Goal: Task Accomplishment & Management: Use online tool/utility

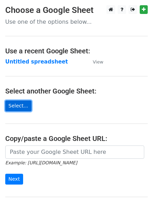
click at [25, 109] on link "Select..." at bounding box center [18, 106] width 26 height 11
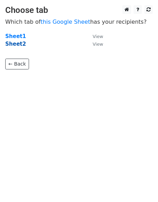
click at [18, 43] on strong "Sheet2" at bounding box center [15, 44] width 21 height 6
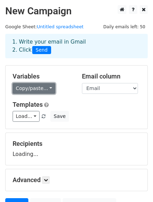
click at [43, 88] on link "Copy/paste..." at bounding box center [34, 88] width 43 height 11
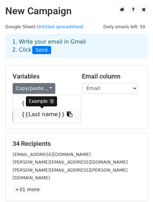
click at [42, 114] on link "{{Last name}}" at bounding box center [47, 114] width 68 height 11
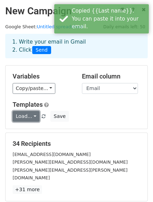
click at [25, 114] on link "Load..." at bounding box center [26, 116] width 27 height 11
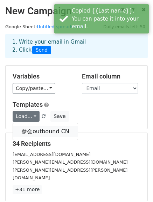
click at [39, 129] on link "参会outbound CN" at bounding box center [45, 131] width 65 height 11
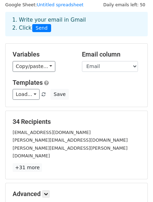
scroll to position [22, 0]
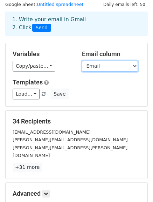
click at [97, 68] on select "Email Last name" at bounding box center [110, 66] width 56 height 11
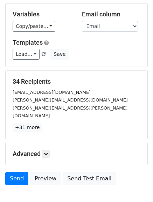
scroll to position [62, 0]
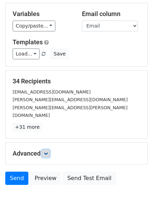
click at [45, 152] on icon at bounding box center [46, 154] width 4 height 4
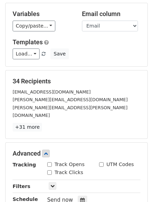
click at [49, 162] on input "Track Opens" at bounding box center [49, 164] width 5 height 5
checkbox input "true"
click at [49, 170] on input "Track Clicks" at bounding box center [49, 172] width 5 height 5
checkbox input "true"
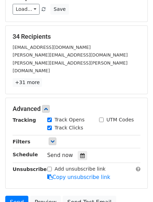
scroll to position [117, 0]
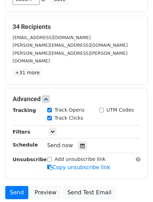
click at [50, 157] on input "Add unsubscribe link" at bounding box center [49, 159] width 5 height 5
checkbox input "true"
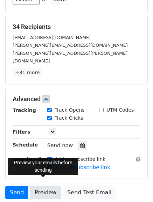
click at [37, 186] on link "Preview" at bounding box center [45, 192] width 31 height 13
